Goal: Task Accomplishment & Management: Use online tool/utility

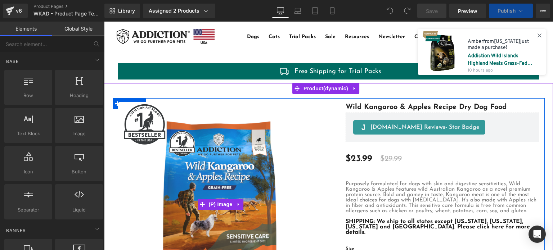
click at [146, 121] on img at bounding box center [144, 124] width 45 height 45
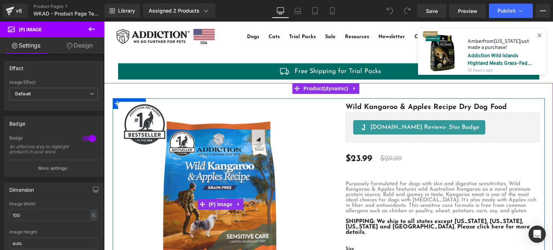
click at [153, 139] on img at bounding box center [144, 124] width 45 height 45
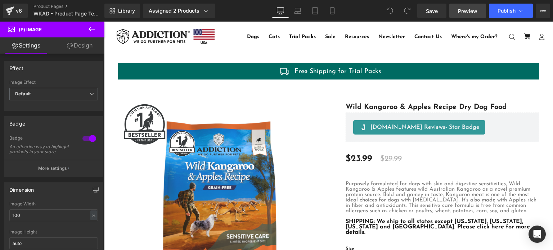
click at [467, 10] on span "Preview" at bounding box center [467, 11] width 19 height 8
click at [523, 13] on icon at bounding box center [520, 10] width 7 height 7
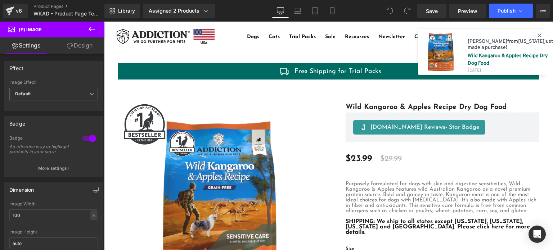
click at [538, 13] on button "View Live Page View with current Template Save Template to Library Schedule Pub…" at bounding box center [543, 11] width 14 height 14
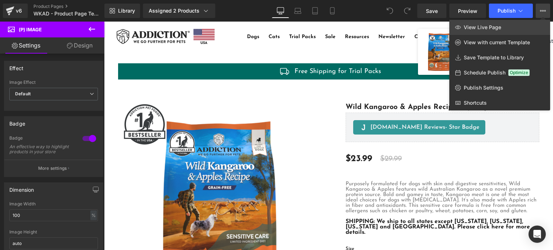
click at [522, 28] on link "View Live Page" at bounding box center [500, 27] width 101 height 15
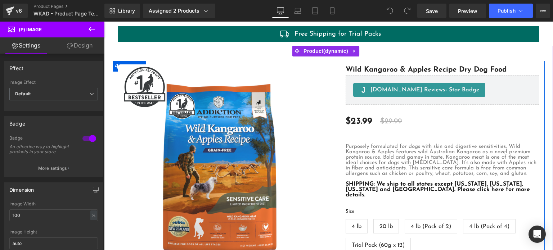
scroll to position [37, 0]
click at [141, 86] on img at bounding box center [144, 86] width 45 height 45
click at [141, 82] on img at bounding box center [144, 86] width 45 height 45
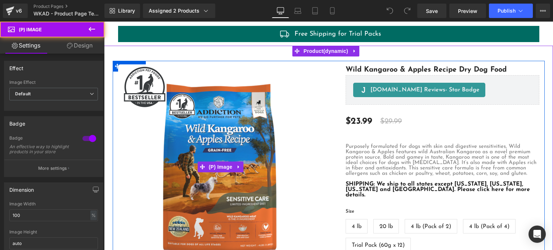
click at [182, 108] on img at bounding box center [220, 166] width 205 height 205
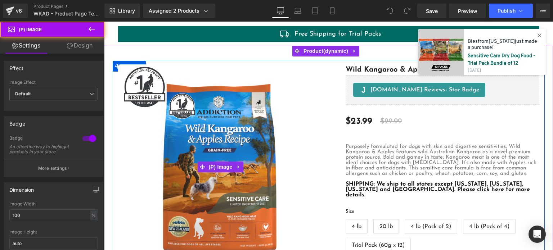
click at [133, 80] on img at bounding box center [144, 86] width 45 height 45
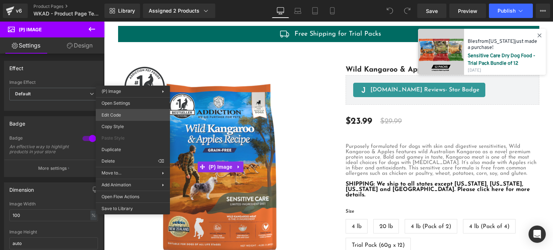
click at [116, 0] on div "You are previewing how the will restyle your page. You can not edit Elements in…" at bounding box center [276, 0] width 553 height 0
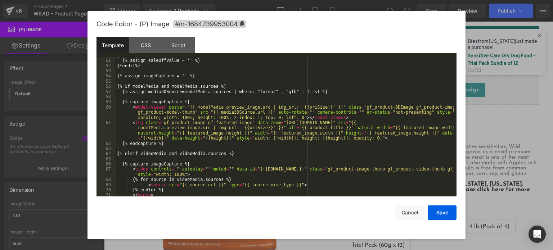
scroll to position [273, 0]
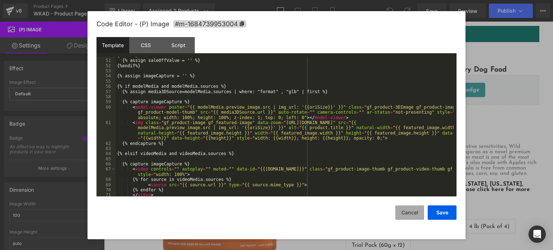
click at [403, 211] on button "Cancel" at bounding box center [410, 213] width 29 height 14
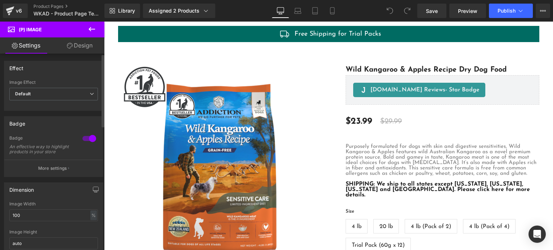
click at [86, 140] on div at bounding box center [89, 139] width 17 height 12
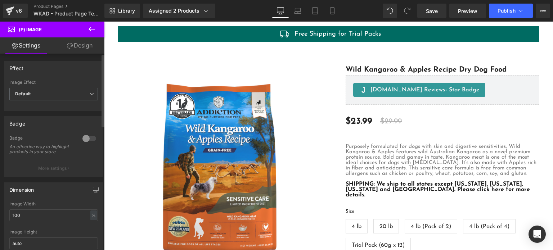
click at [86, 140] on div at bounding box center [89, 139] width 17 height 12
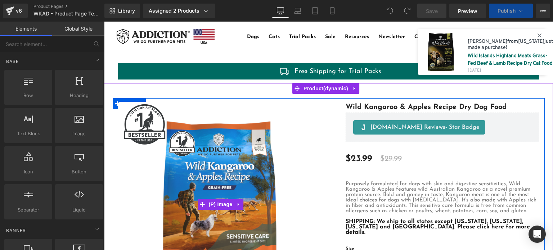
click at [146, 126] on img at bounding box center [144, 124] width 45 height 45
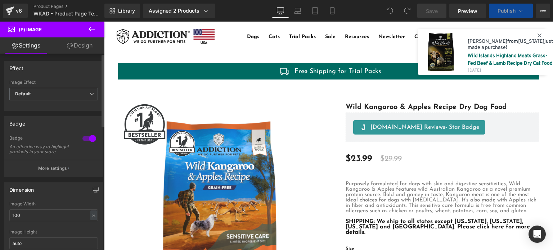
click at [91, 133] on div at bounding box center [89, 139] width 17 height 12
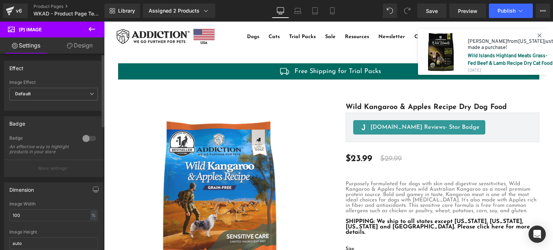
click at [55, 166] on button "More settings" at bounding box center [53, 168] width 99 height 17
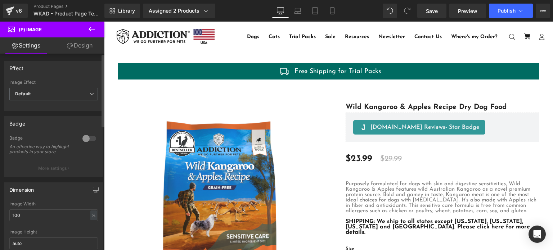
click at [43, 172] on p "More settings" at bounding box center [52, 168] width 29 height 6
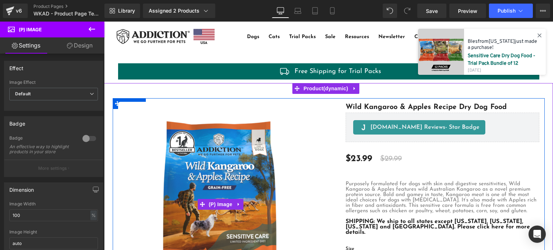
click at [291, 121] on img at bounding box center [220, 204] width 205 height 205
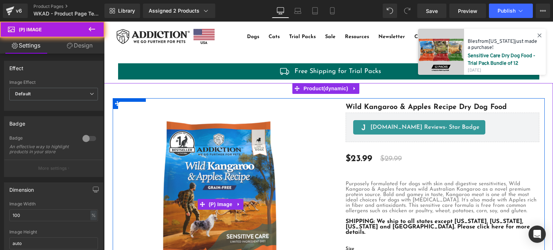
click at [314, 109] on img at bounding box center [220, 204] width 205 height 205
